Goal: Navigation & Orientation: Find specific page/section

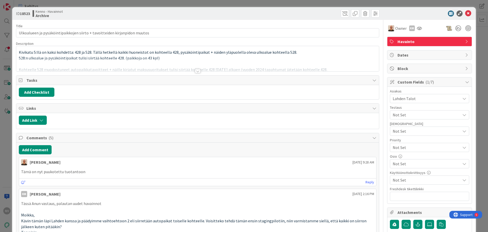
click at [196, 71] on div at bounding box center [198, 71] width 6 height 4
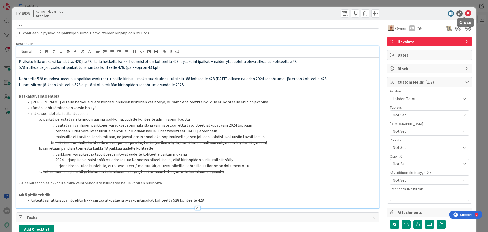
click at [465, 15] on icon at bounding box center [468, 13] width 6 height 6
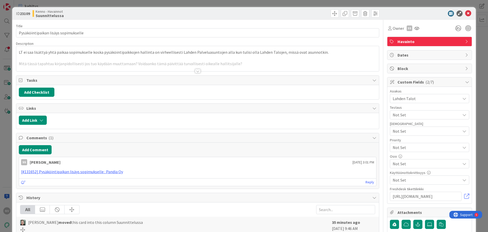
click at [196, 72] on div at bounding box center [198, 71] width 6 height 4
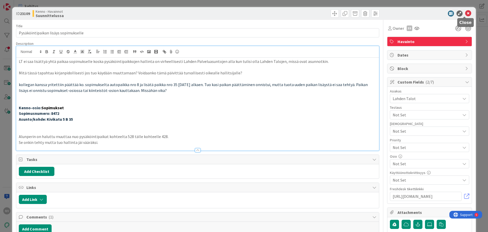
click at [465, 13] on icon at bounding box center [468, 13] width 6 height 6
